Goal: Transaction & Acquisition: Purchase product/service

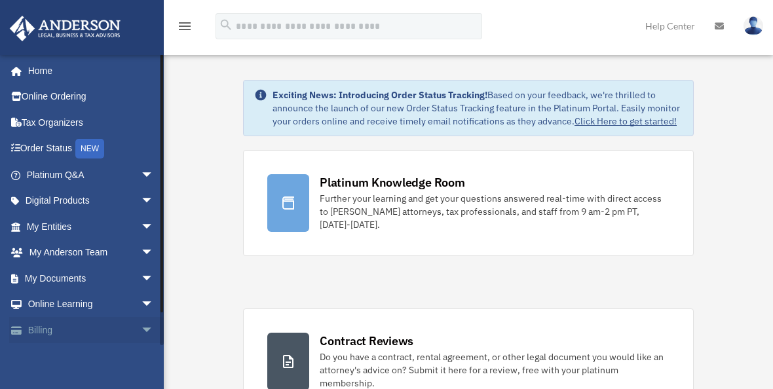
click at [141, 327] on span "arrow_drop_down" at bounding box center [154, 330] width 26 height 27
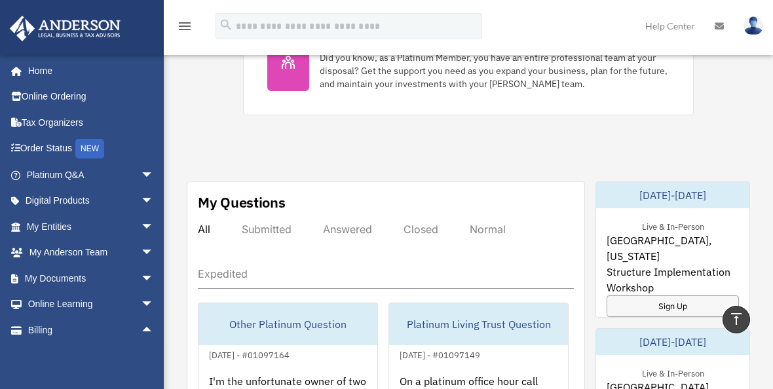
scroll to position [655, 0]
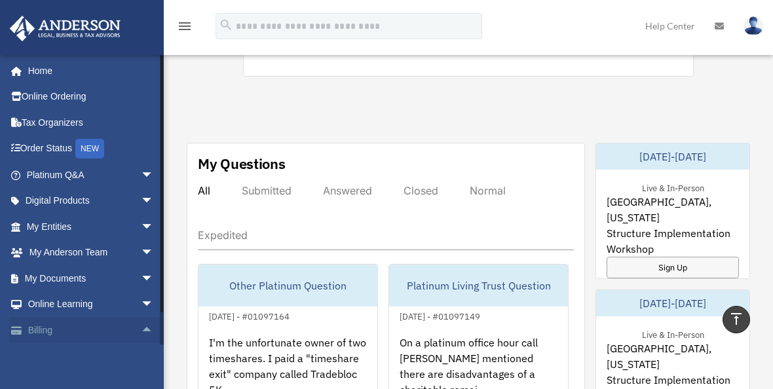
click at [141, 326] on span "arrow_drop_up" at bounding box center [154, 330] width 26 height 27
click at [41, 325] on link "Billing arrow_drop_down" at bounding box center [91, 330] width 164 height 26
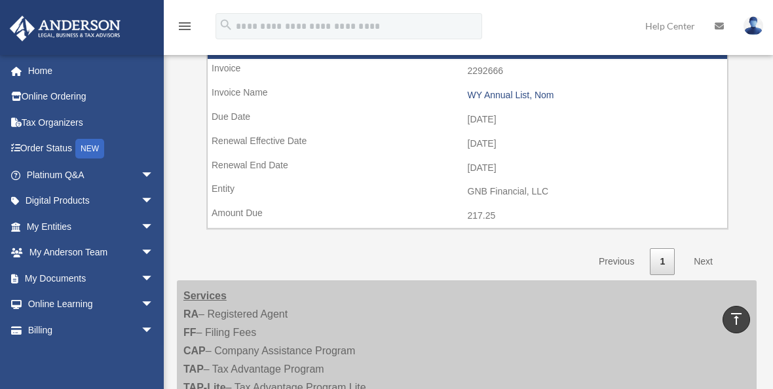
scroll to position [982, 0]
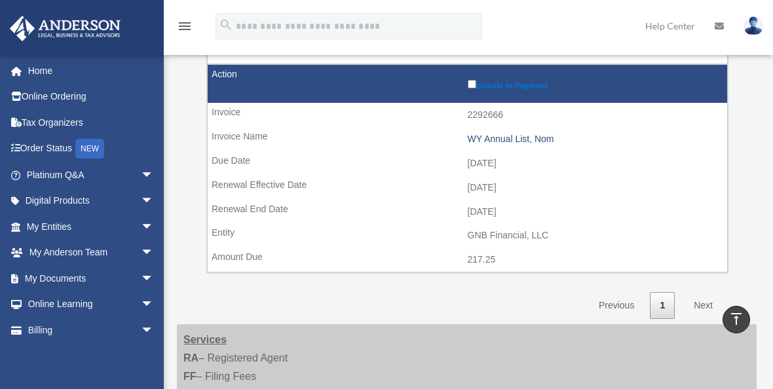
click at [703, 301] on link "Next" at bounding box center [703, 305] width 39 height 27
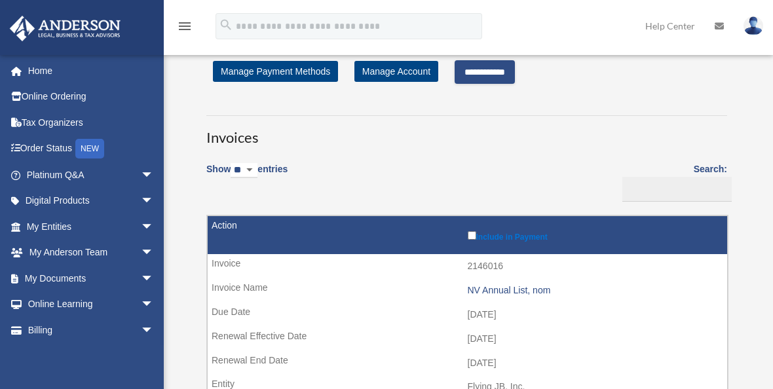
scroll to position [0, 0]
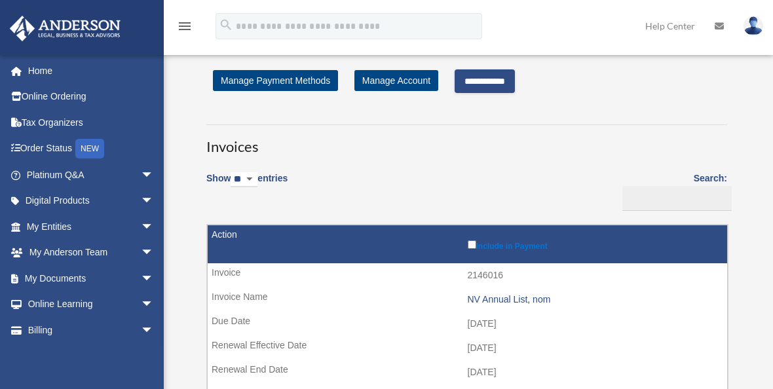
click at [491, 83] on input "**********" at bounding box center [484, 81] width 60 height 24
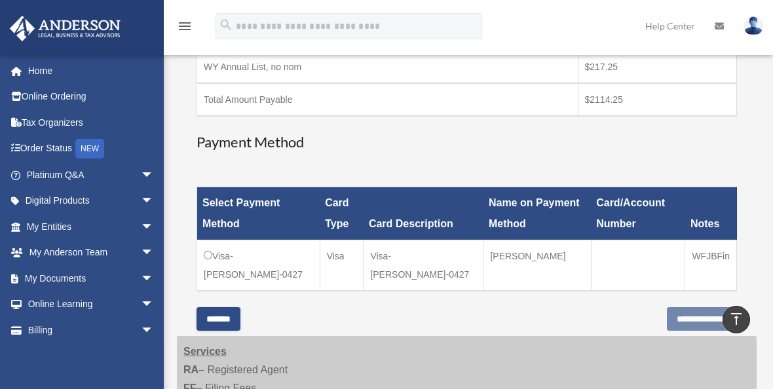
scroll to position [327, 0]
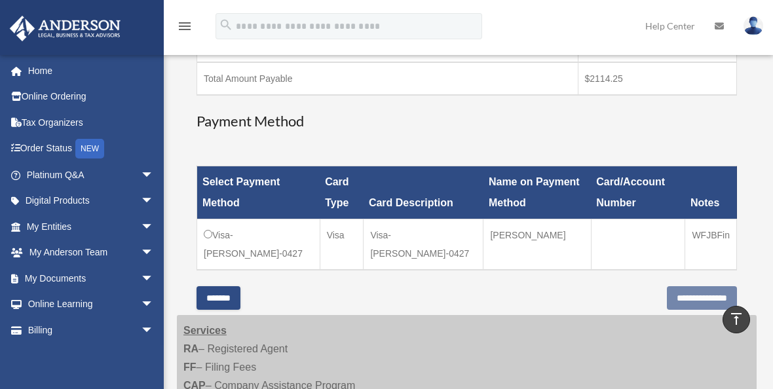
click at [526, 276] on div "Select Payment Method Card Type Card Description Name on Payment Method Card/Ac…" at bounding box center [466, 218] width 540 height 136
click at [674, 306] on input "**********" at bounding box center [701, 298] width 70 height 24
click at [687, 303] on input "**********" at bounding box center [701, 298] width 70 height 24
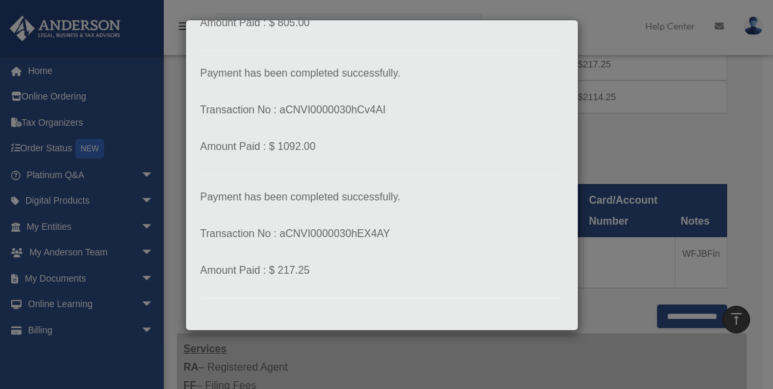
scroll to position [176, 0]
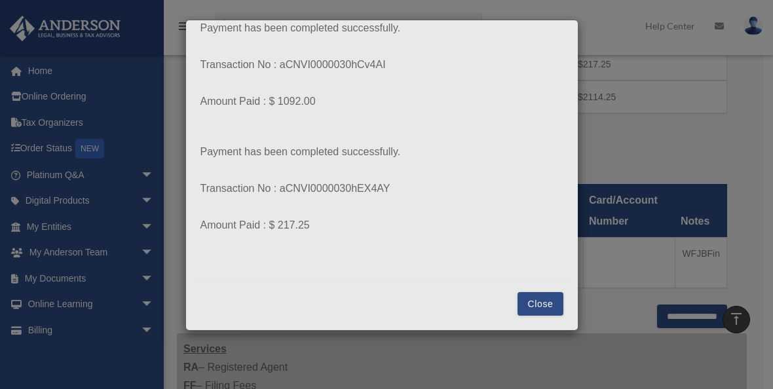
click at [536, 297] on button "Close" at bounding box center [539, 304] width 45 height 24
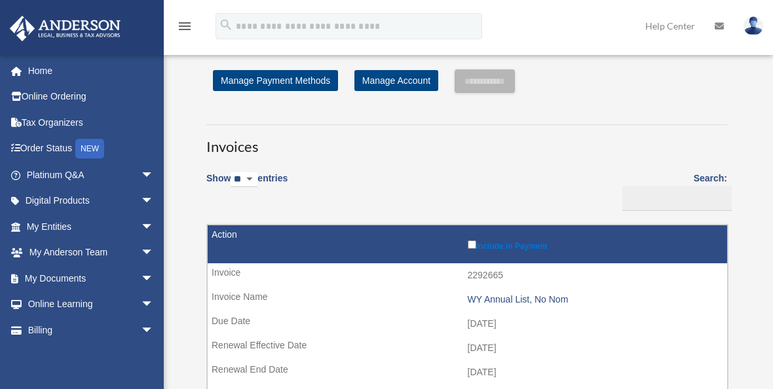
scroll to position [327, 0]
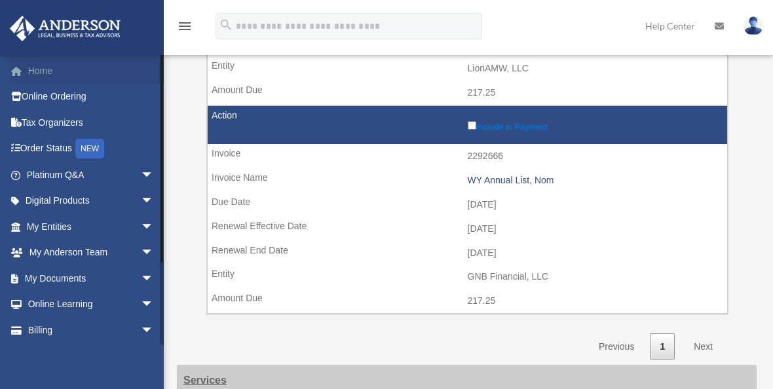
click at [37, 66] on link "Home" at bounding box center [91, 71] width 164 height 26
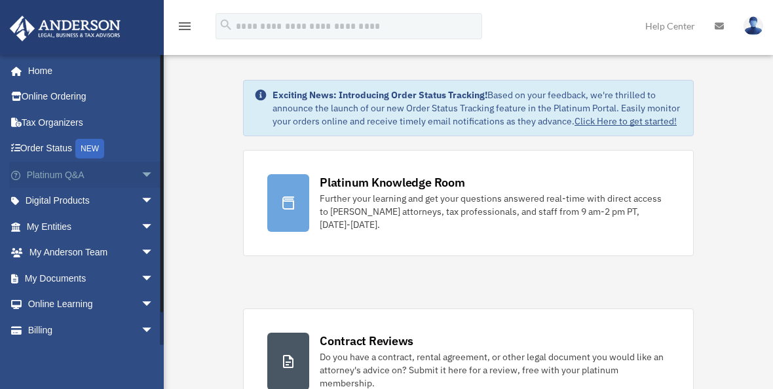
click at [141, 173] on span "arrow_drop_down" at bounding box center [154, 175] width 26 height 27
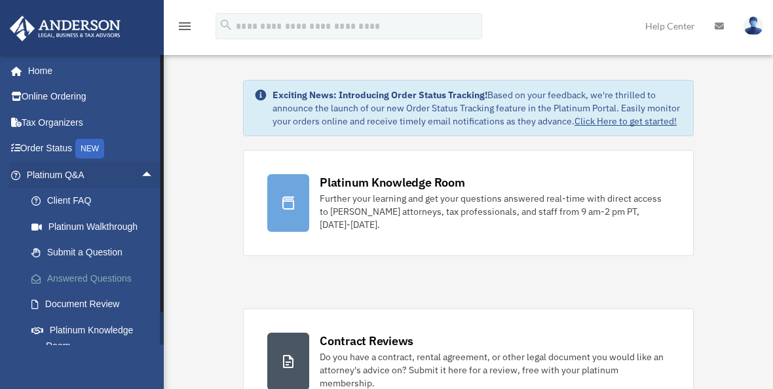
click at [79, 272] on link "Answered Questions" at bounding box center [95, 278] width 155 height 26
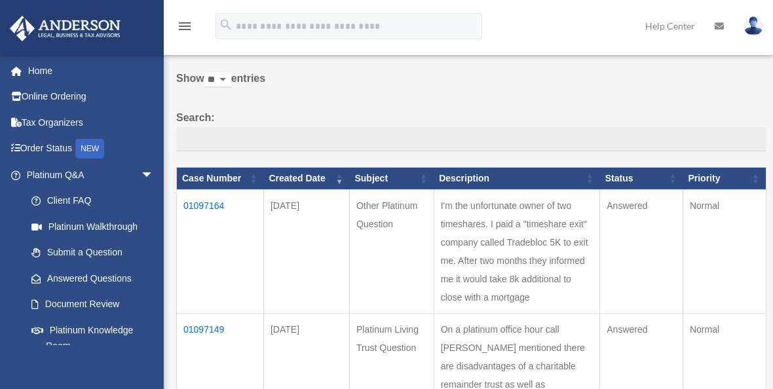
scroll to position [131, 0]
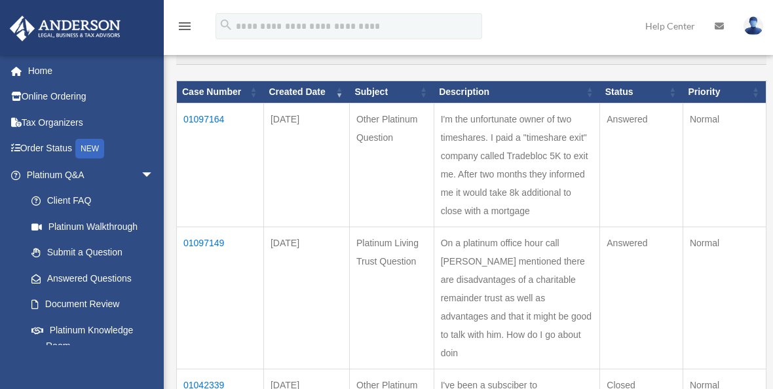
click at [196, 114] on td "01097164" at bounding box center [220, 165] width 87 height 124
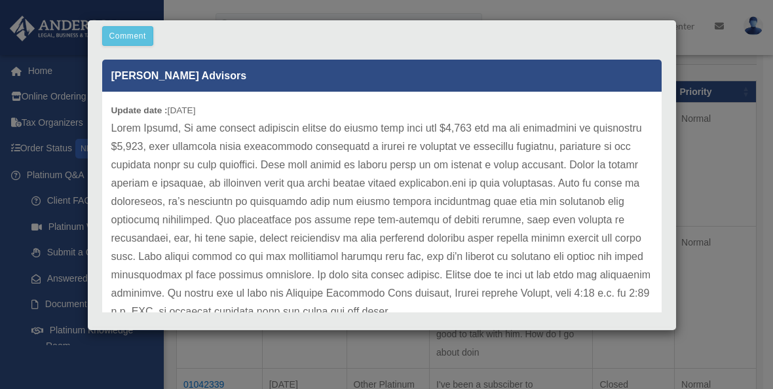
scroll to position [36, 0]
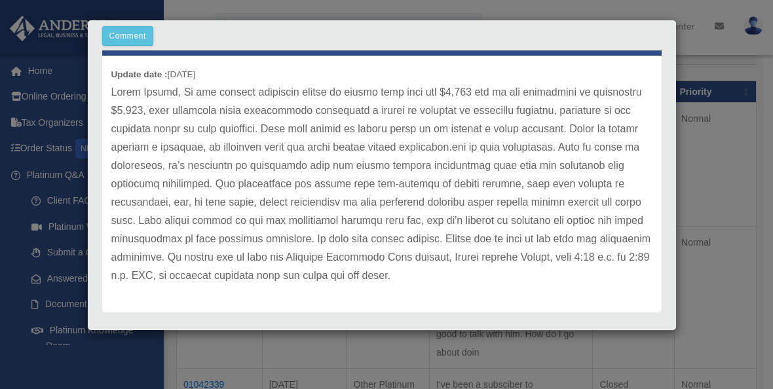
click at [41, 76] on div "Case Detail × Other Platinum Question Case Number 01097164 Created Date [DATE] …" at bounding box center [386, 194] width 773 height 389
